Goal: Task Accomplishment & Management: Manage account settings

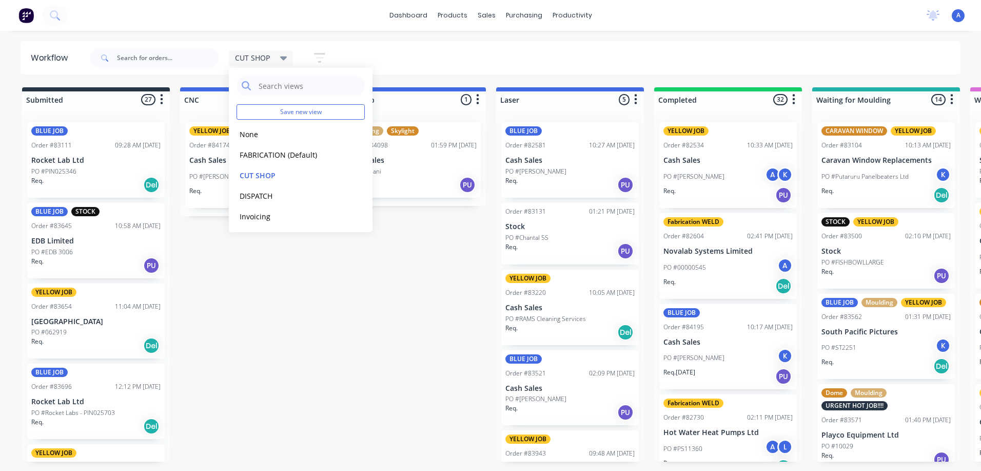
scroll to position [1787, 0]
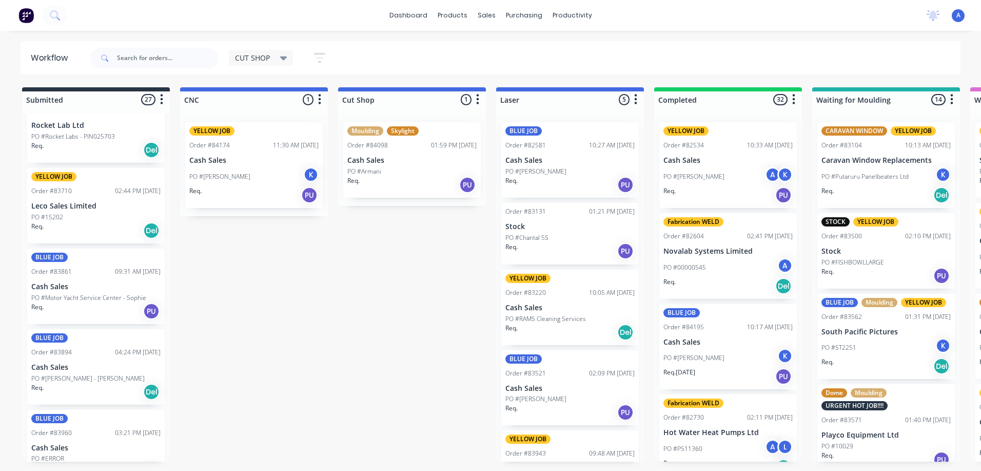
scroll to position [275, 0]
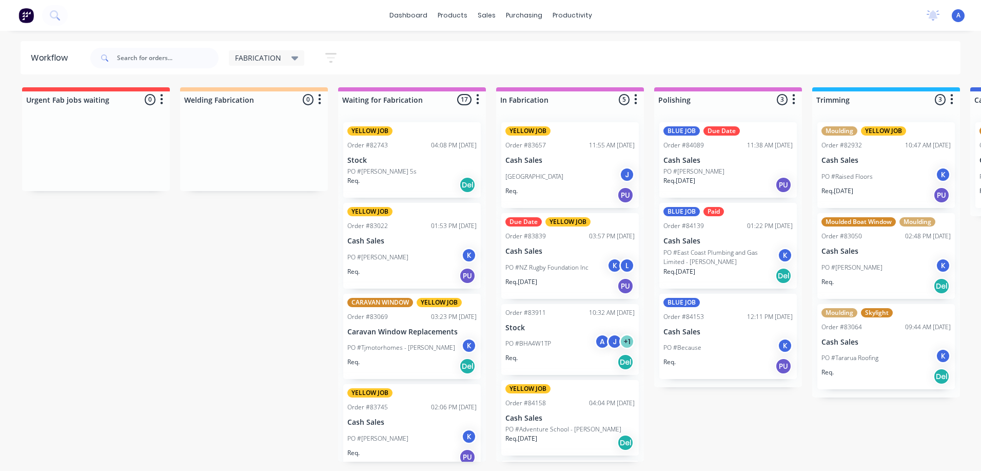
click at [279, 63] on div "FABRICATION" at bounding box center [267, 57] width 76 height 15
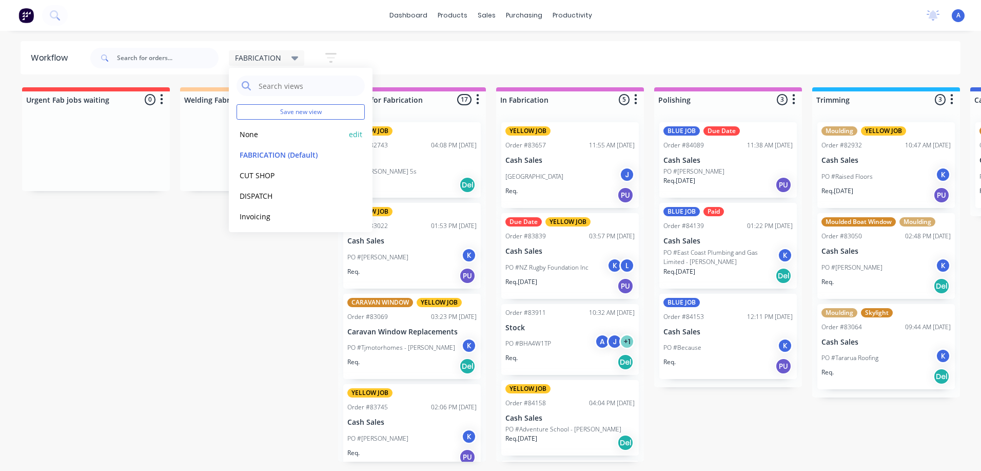
click at [278, 139] on button "None" at bounding box center [291, 134] width 109 height 12
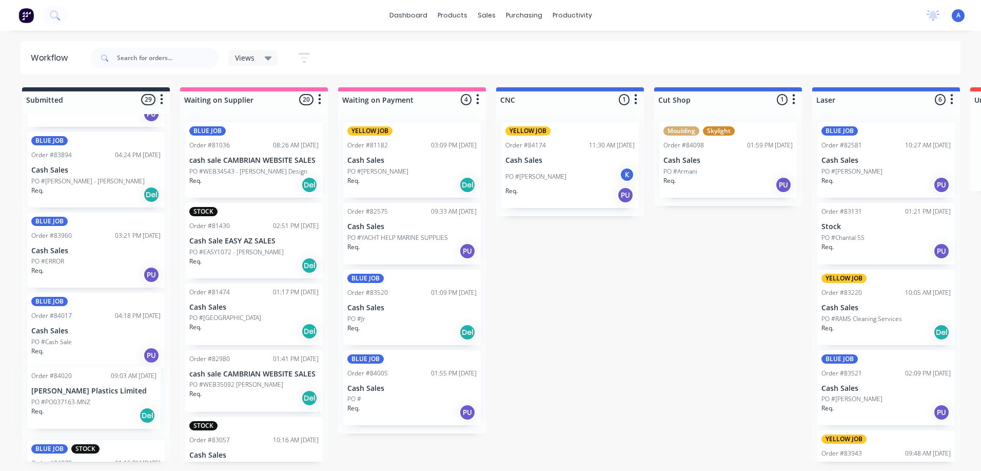
scroll to position [479, 0]
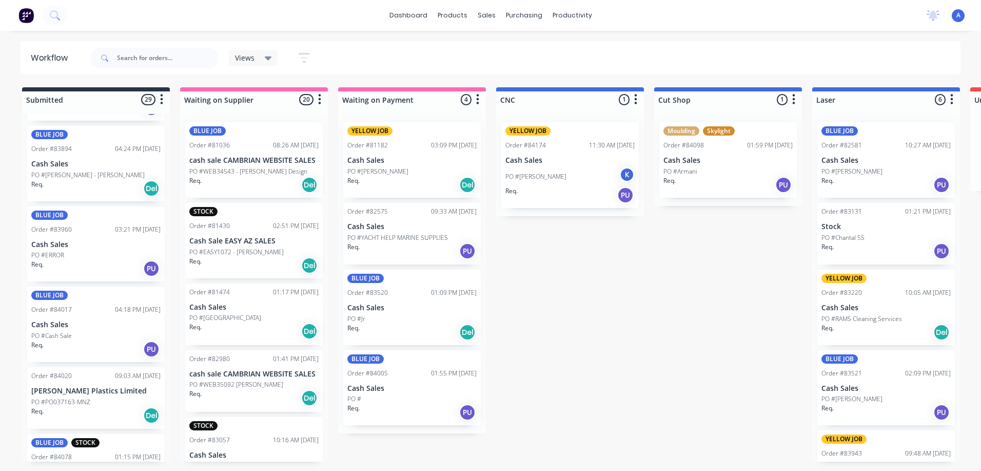
click at [76, 401] on p "PO #PO037163-MNZ" at bounding box center [60, 401] width 59 height 9
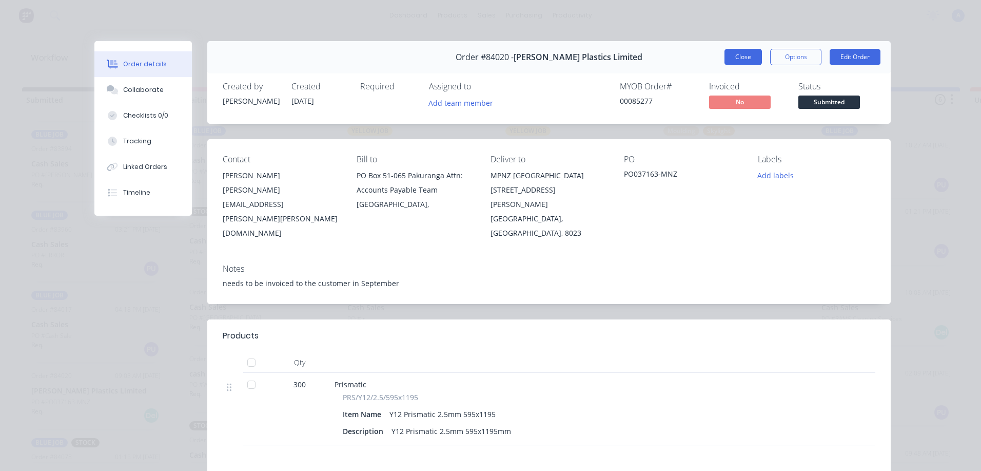
click at [740, 55] on button "Close" at bounding box center [743, 57] width 37 height 16
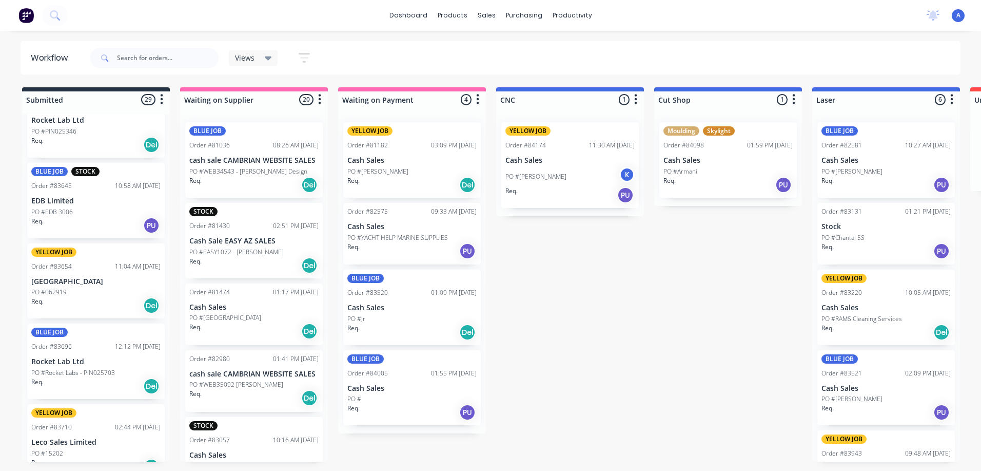
scroll to position [0, 0]
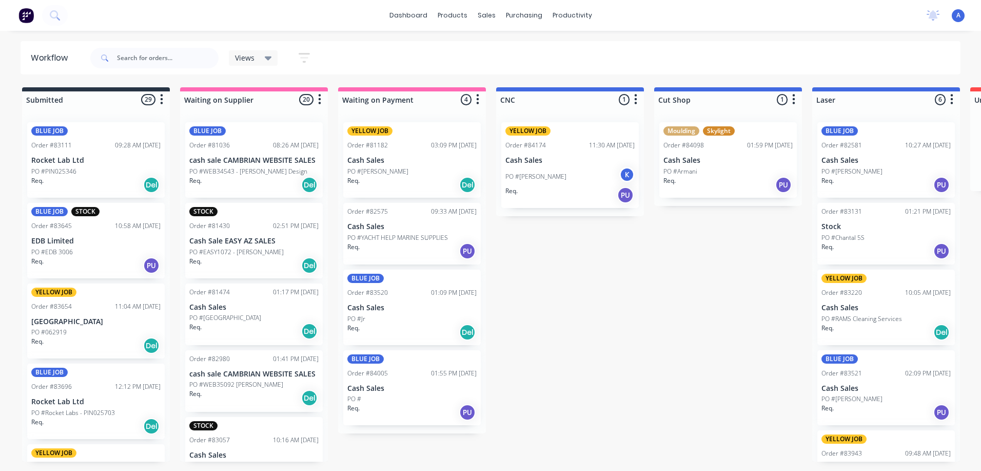
click at [262, 58] on div "Views" at bounding box center [253, 57] width 37 height 9
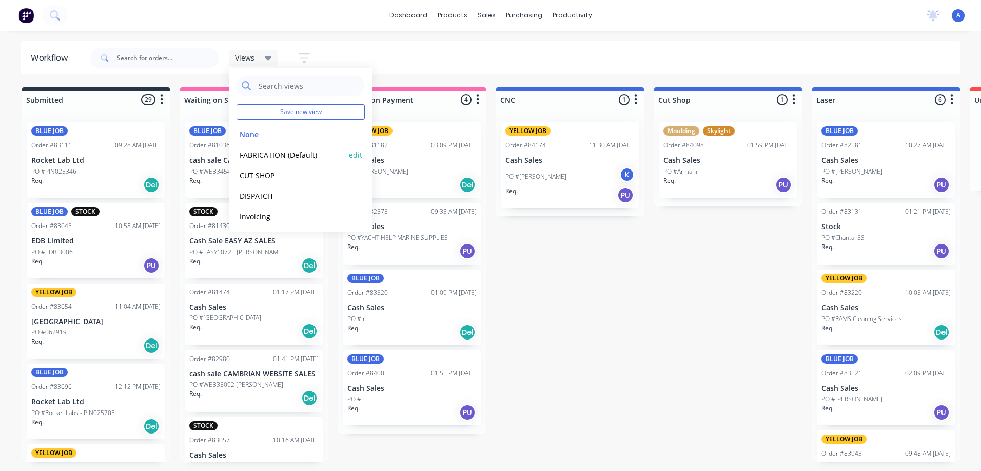
click at [298, 158] on button "FABRICATION (Default)" at bounding box center [291, 155] width 109 height 12
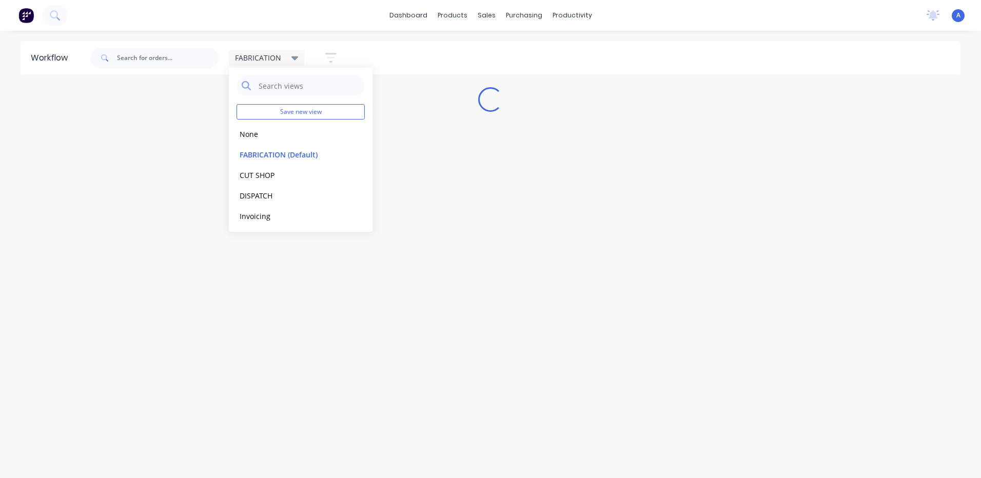
click at [475, 299] on div "Workflow FABRICATION Save new view None edit FABRICATION (Default) edit CUT SHO…" at bounding box center [490, 249] width 981 height 417
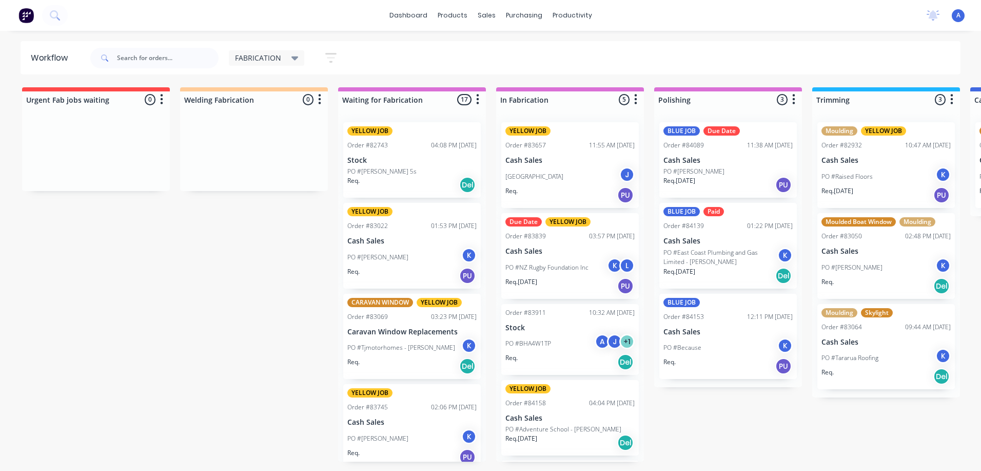
click at [267, 59] on span "FABRICATION" at bounding box center [258, 57] width 46 height 11
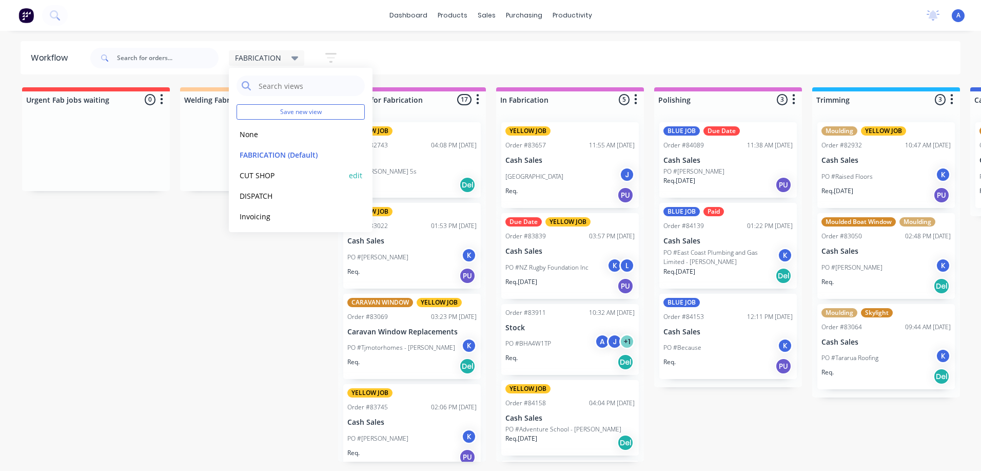
click at [265, 179] on button "CUT SHOP" at bounding box center [291, 175] width 109 height 12
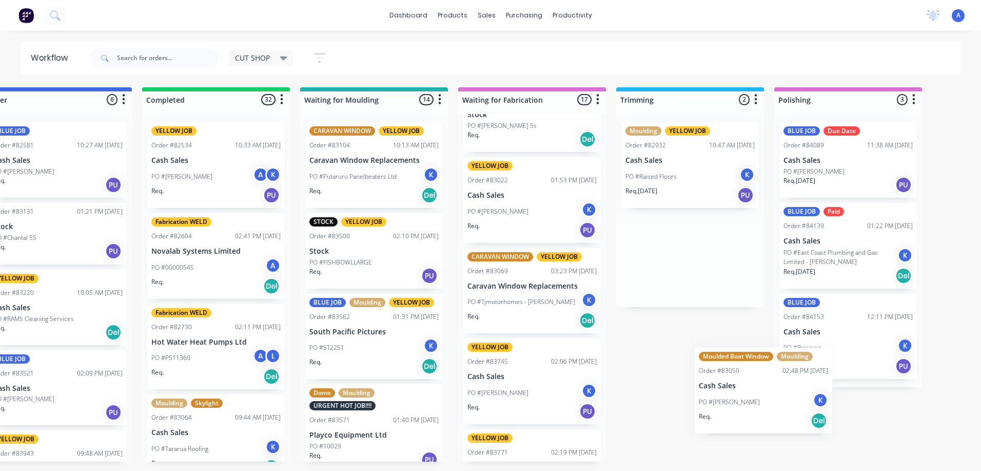
scroll to position [0, 525]
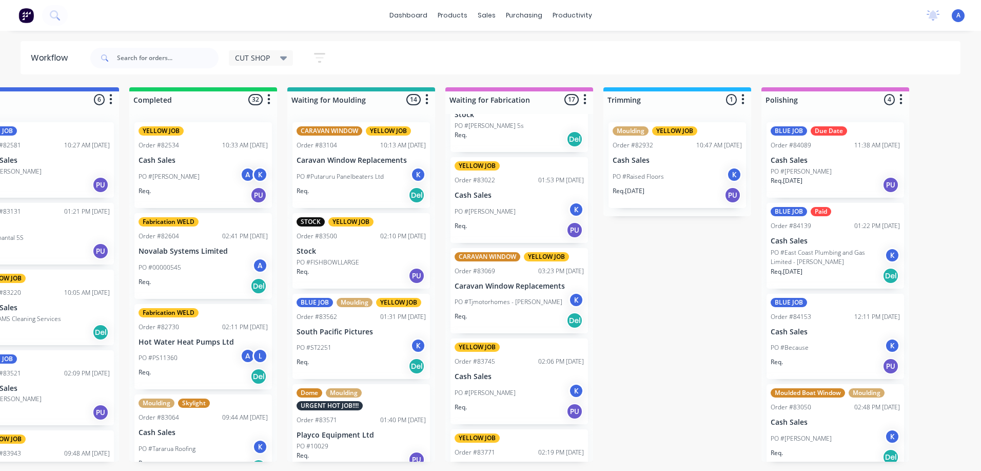
click at [784, 175] on p "PO #[PERSON_NAME]" at bounding box center [801, 171] width 61 height 9
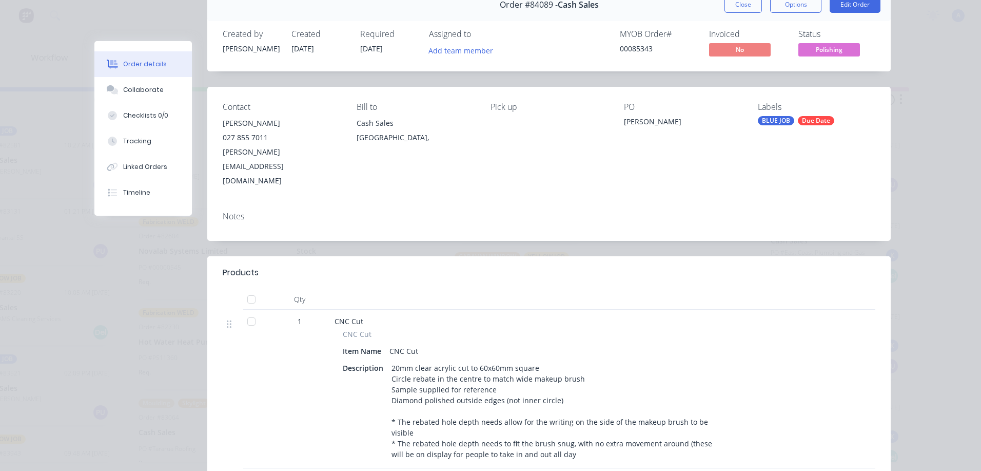
scroll to position [53, 0]
click at [277, 345] on div "1" at bounding box center [300, 388] width 62 height 159
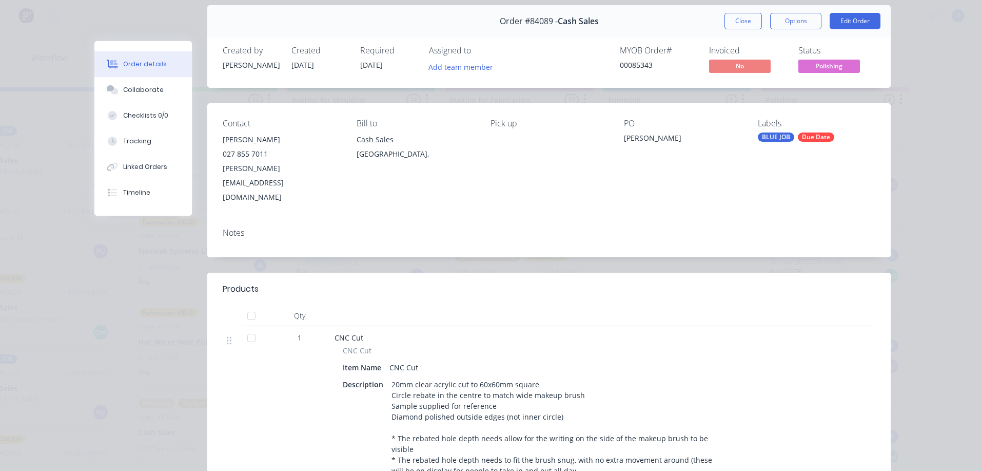
scroll to position [0, 0]
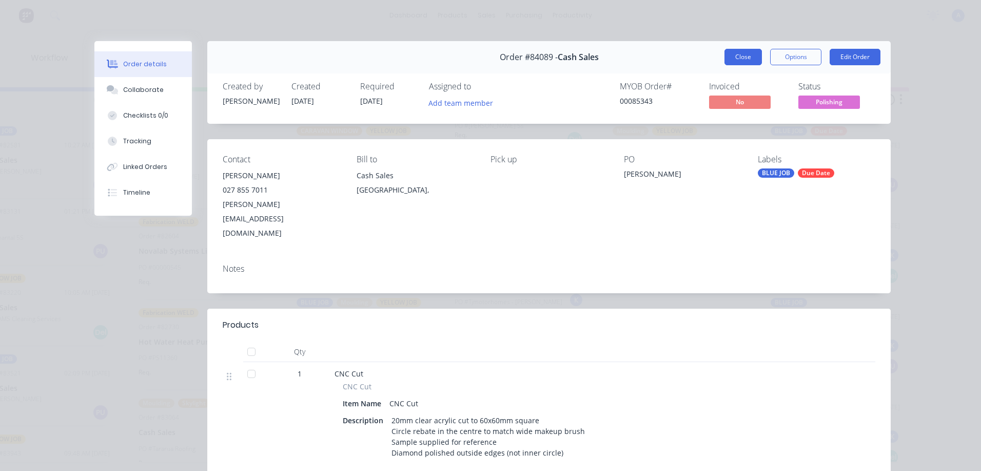
click at [737, 65] on button "Close" at bounding box center [743, 57] width 37 height 16
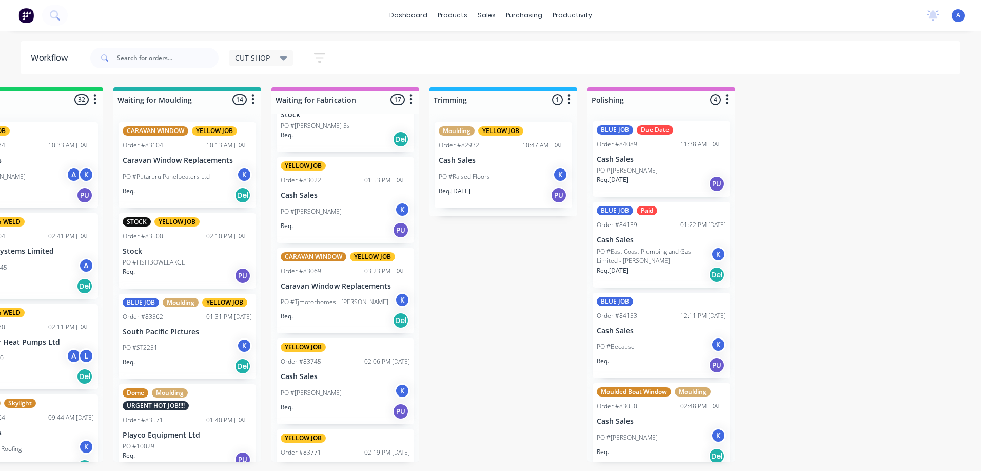
scroll to position [3, 0]
click at [291, 59] on div "CUT SHOP" at bounding box center [261, 57] width 65 height 15
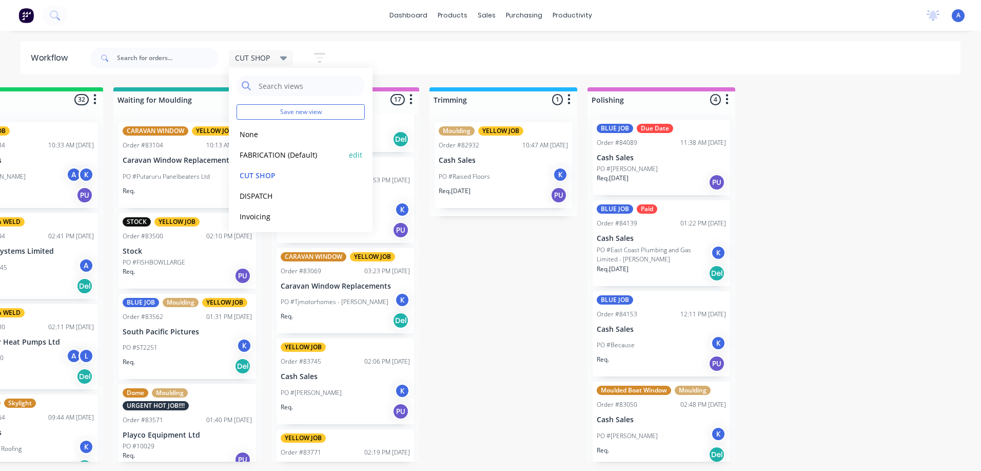
click at [285, 153] on button "FABRICATION (Default)" at bounding box center [291, 155] width 109 height 12
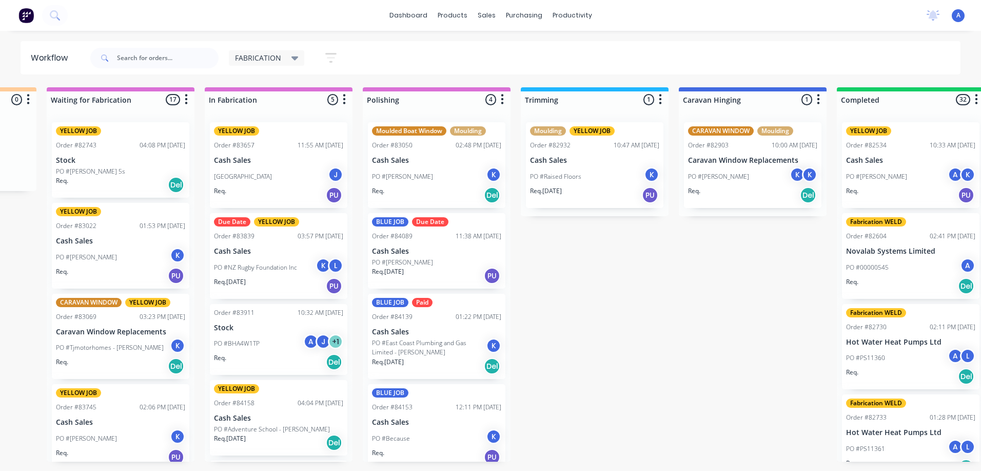
scroll to position [0, 292]
click at [449, 249] on p "Cash Sales" at bounding box center [436, 251] width 129 height 9
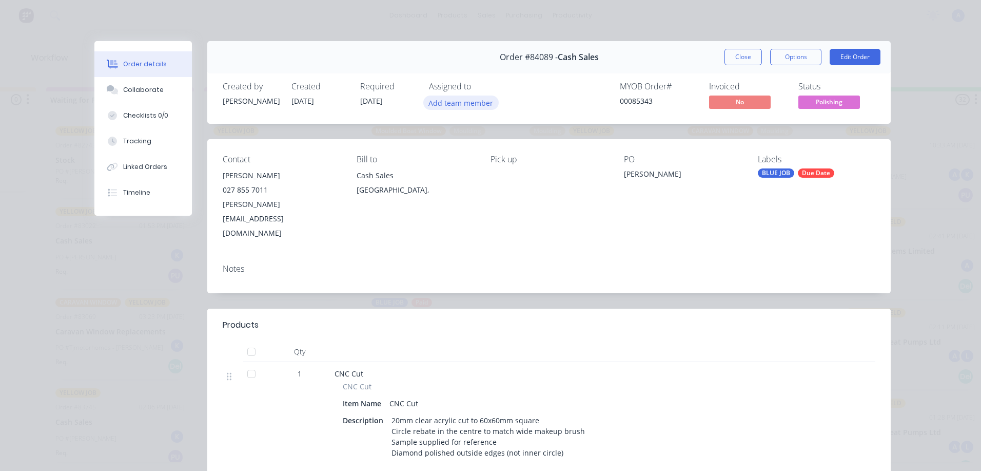
click at [442, 95] on button "Add team member" at bounding box center [460, 102] width 75 height 14
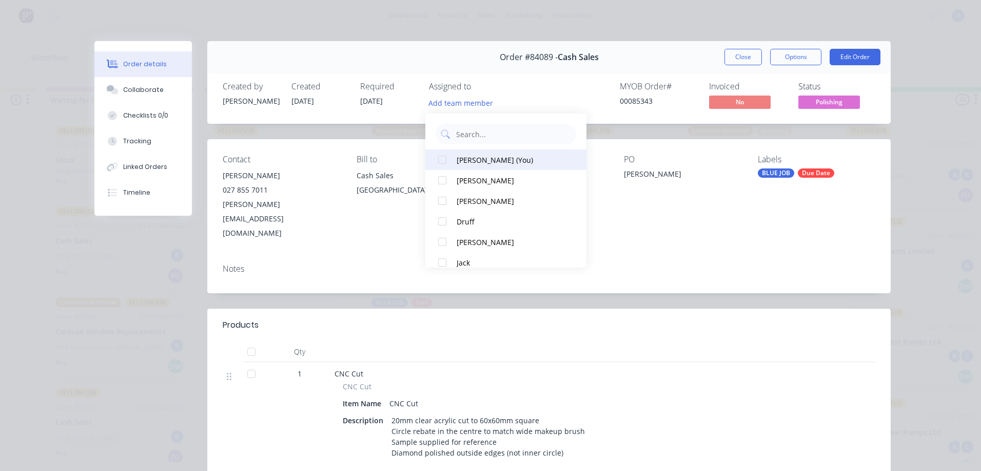
click at [492, 168] on button "Annette (You)" at bounding box center [505, 159] width 161 height 21
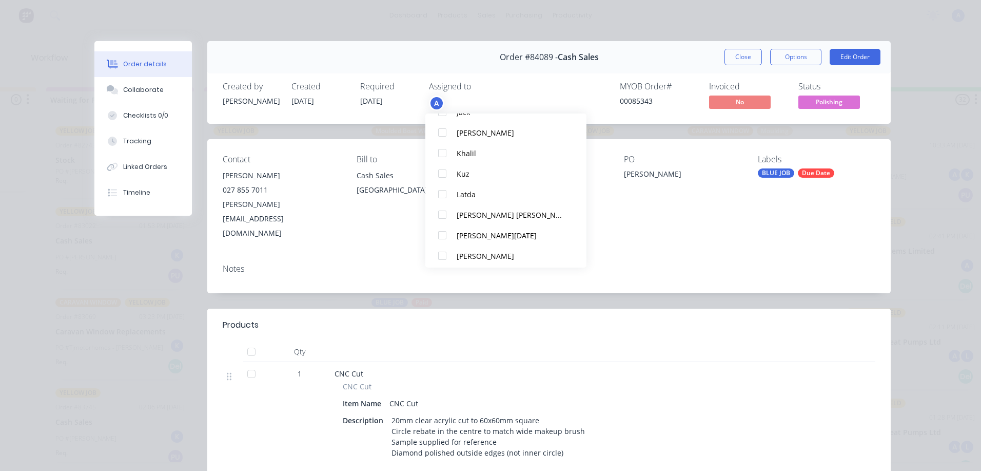
scroll to position [174, 0]
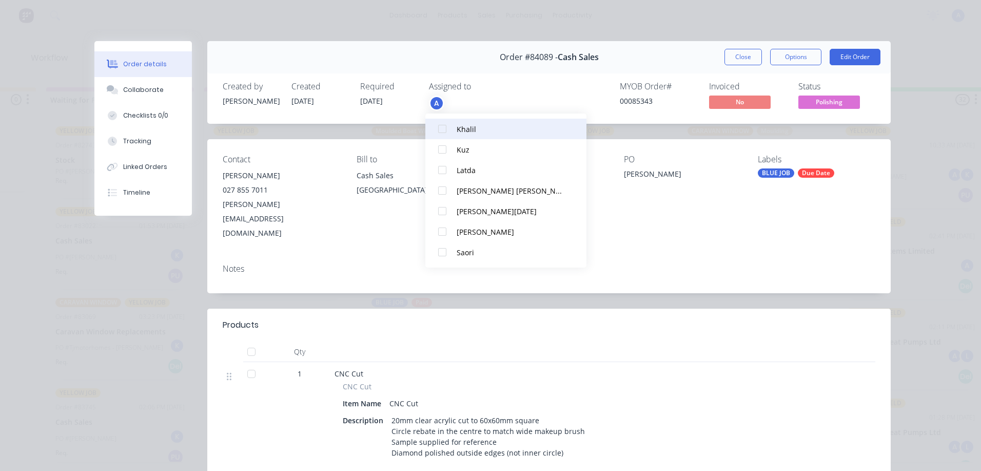
click at [509, 125] on div "Khalil" at bounding box center [511, 129] width 108 height 11
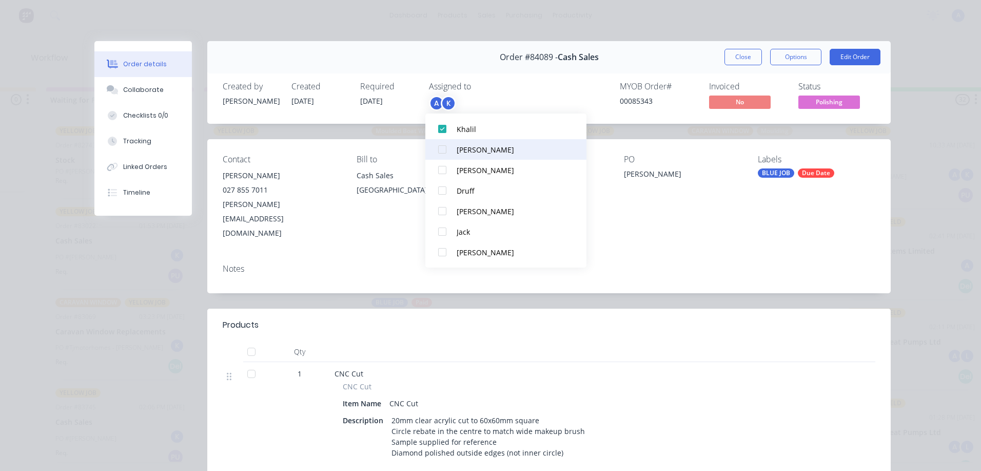
click at [461, 152] on div "Amy" at bounding box center [511, 149] width 108 height 11
click at [472, 146] on div "Khalil" at bounding box center [511, 149] width 108 height 11
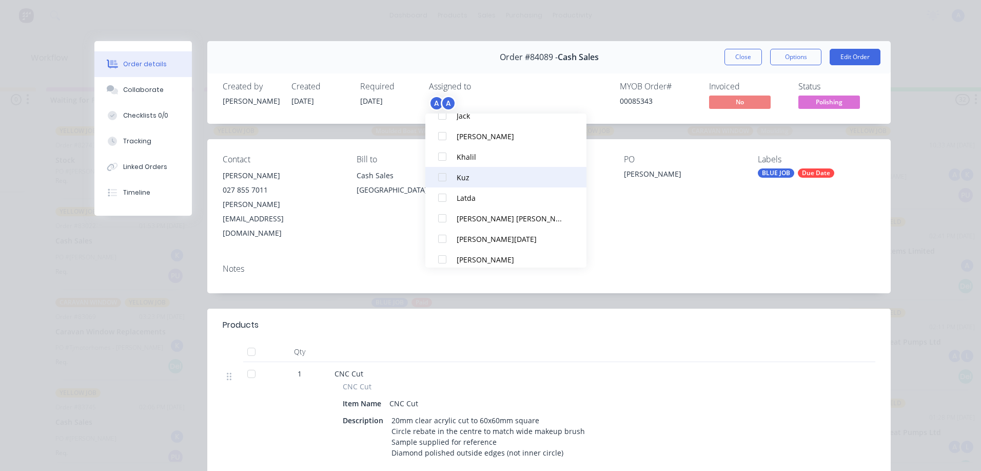
click at [442, 178] on div at bounding box center [442, 177] width 21 height 21
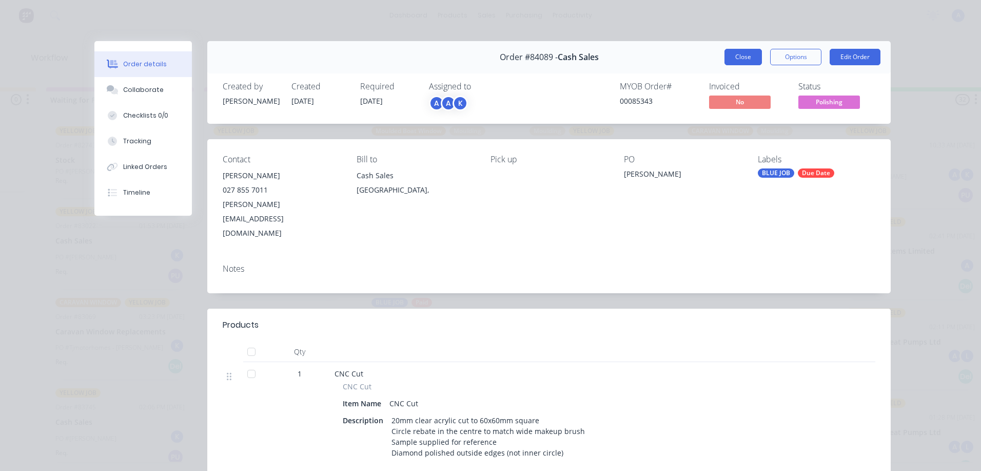
click at [737, 56] on button "Close" at bounding box center [743, 57] width 37 height 16
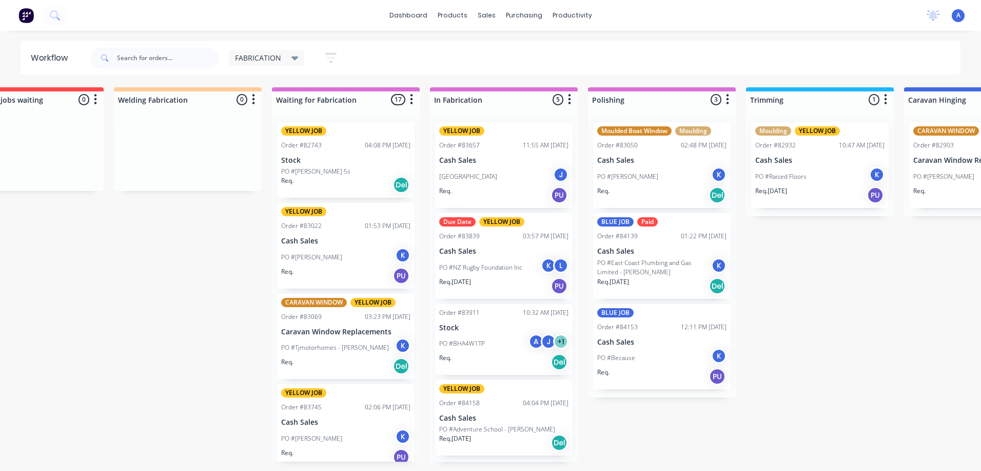
scroll to position [0, 61]
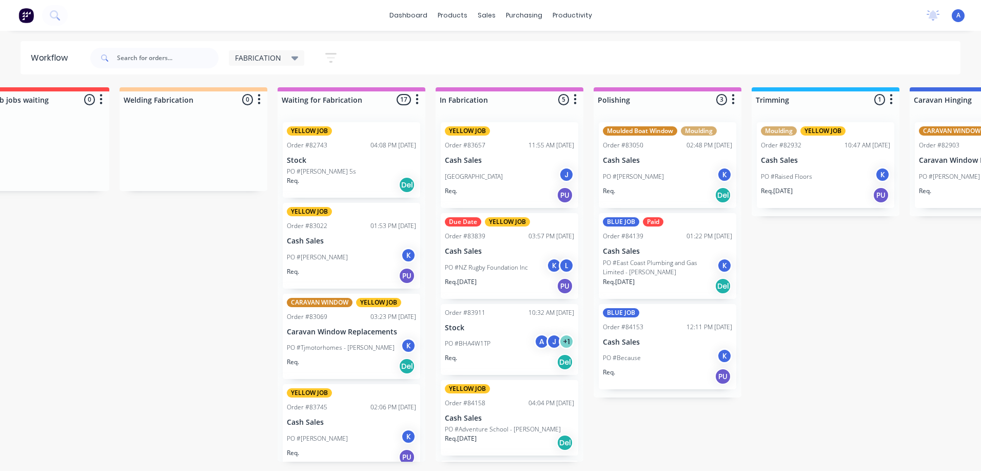
click at [286, 56] on div "FABRICATION" at bounding box center [267, 57] width 64 height 9
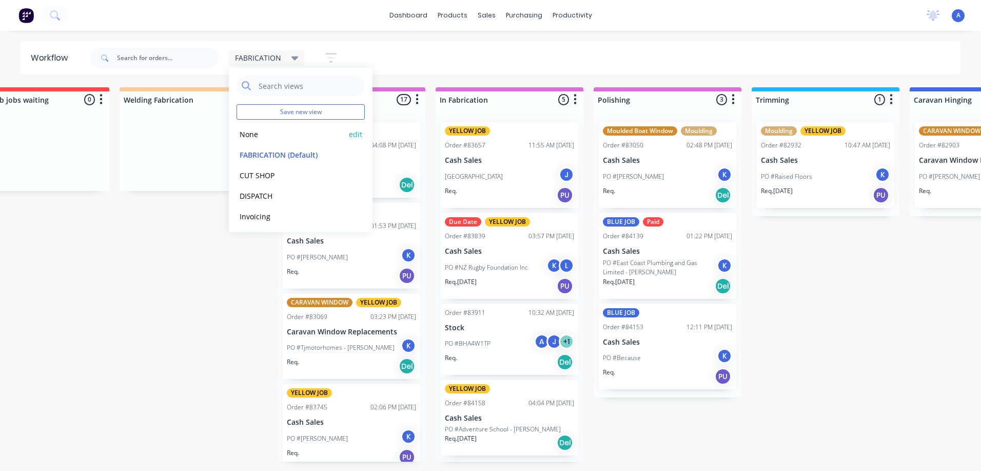
click at [264, 138] on button "None" at bounding box center [291, 134] width 109 height 12
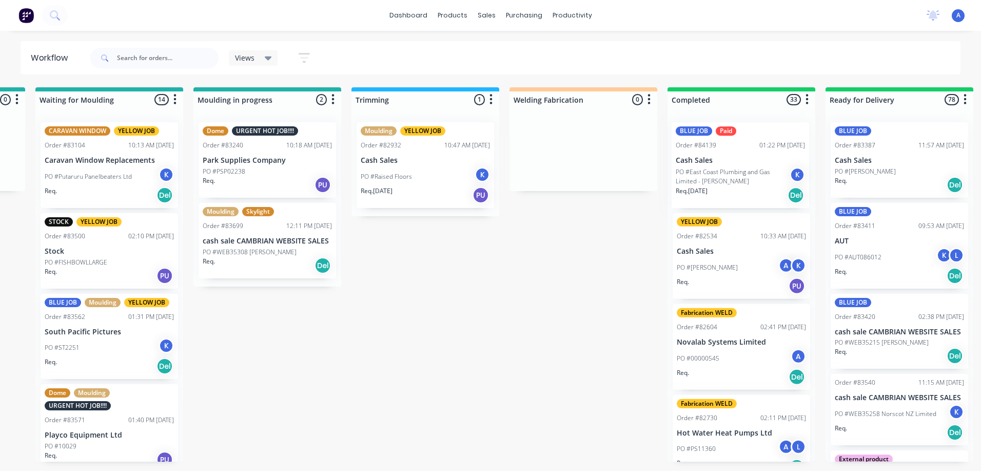
scroll to position [0, 1726]
click at [740, 173] on p "PO #East Coast Plumbing and Gas Limited - [PERSON_NAME]" at bounding box center [733, 176] width 114 height 18
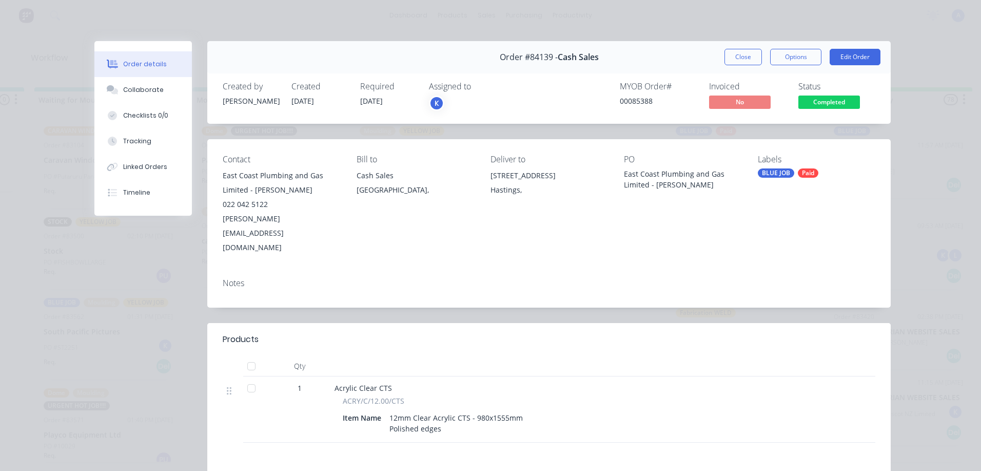
click at [454, 102] on div "K" at bounding box center [480, 102] width 103 height 15
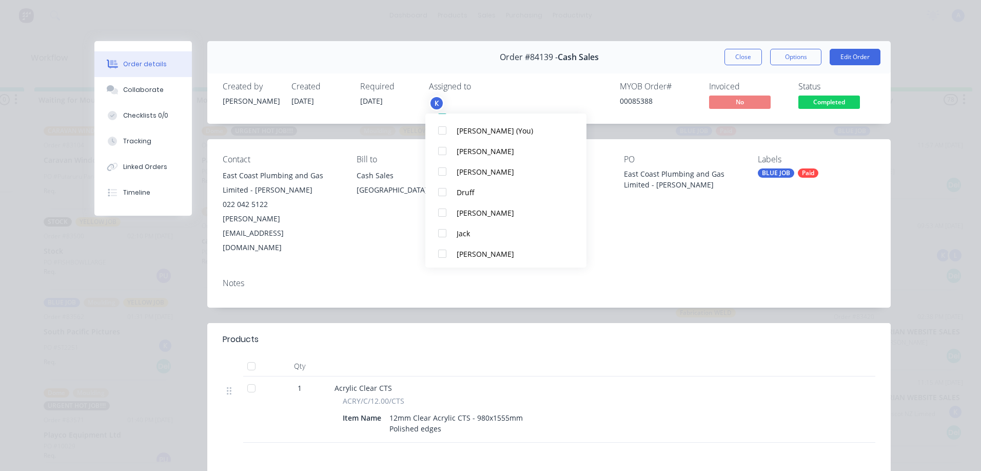
scroll to position [53, 0]
click at [445, 232] on div at bounding box center [442, 229] width 21 height 21
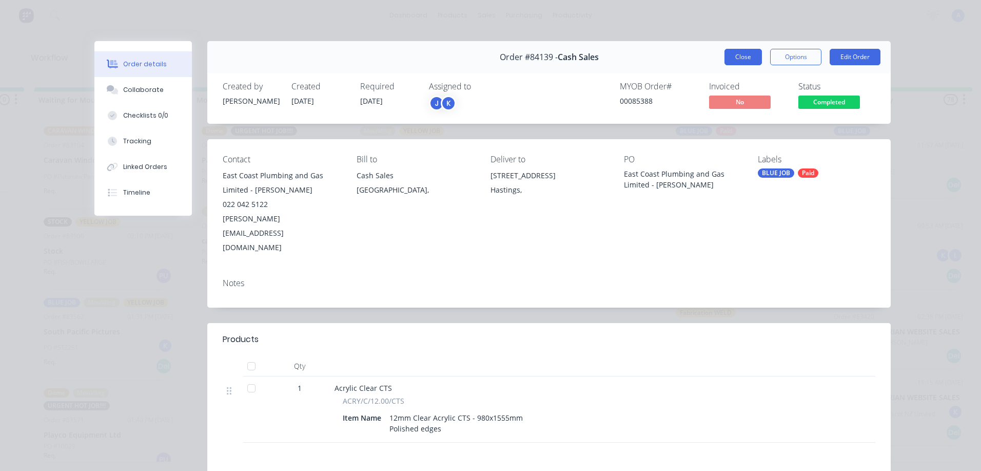
click at [740, 60] on button "Close" at bounding box center [743, 57] width 37 height 16
